Goal: Transaction & Acquisition: Purchase product/service

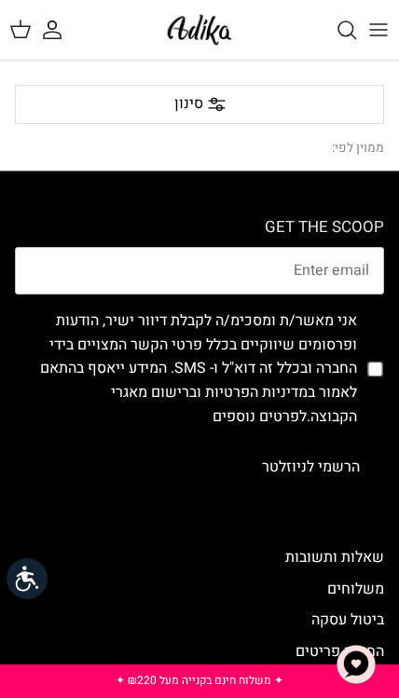
scroll to position [24, 0]
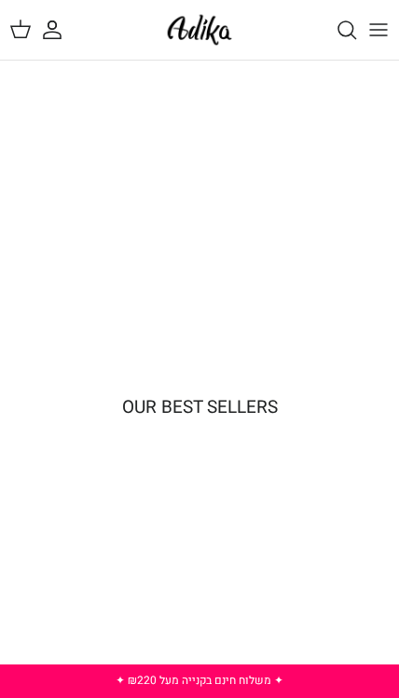
scroll to position [0, -1]
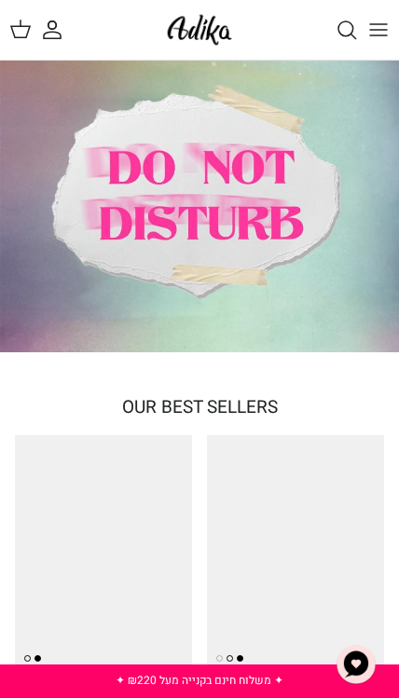
scroll to position [0, -1]
